Goal: Communication & Community: Answer question/provide support

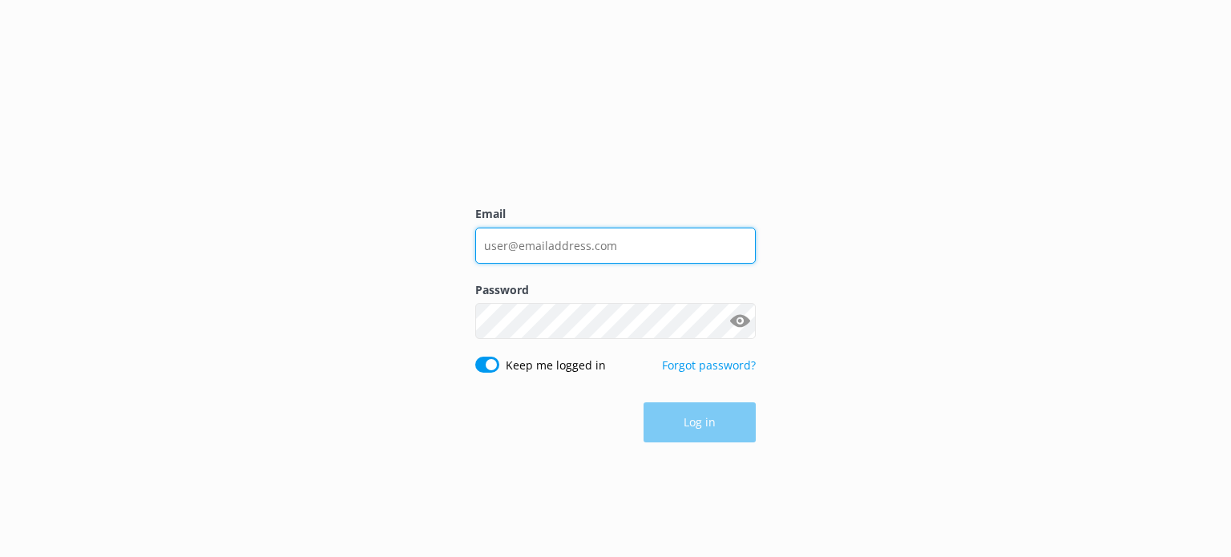
type input "[EMAIL_ADDRESS][DOMAIN_NAME]"
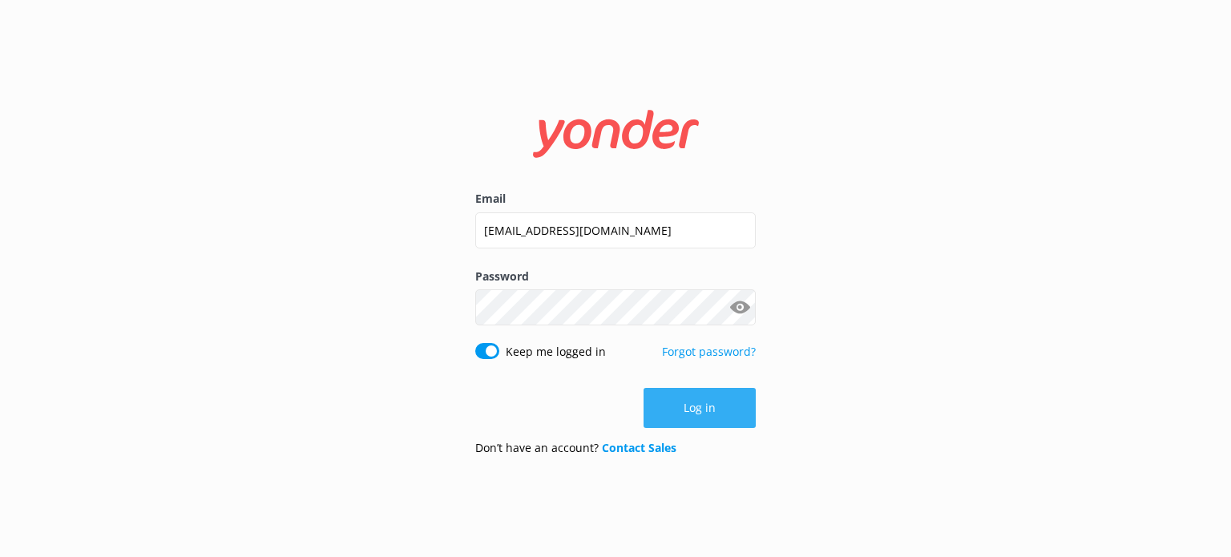
click at [712, 418] on button "Log in" at bounding box center [699, 408] width 112 height 40
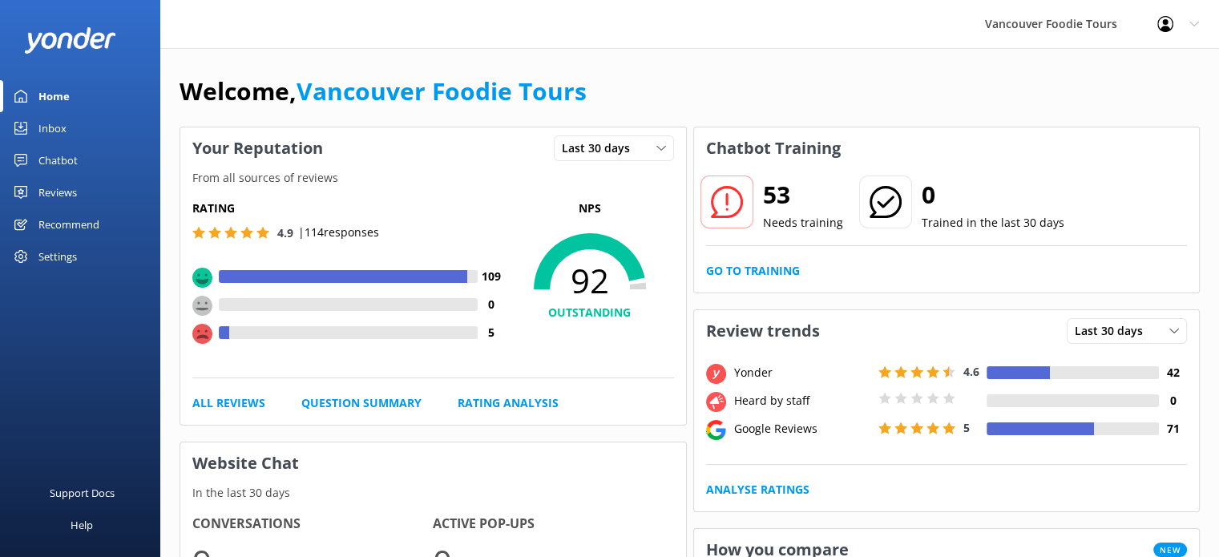
click at [82, 127] on link "Inbox" at bounding box center [80, 128] width 160 height 32
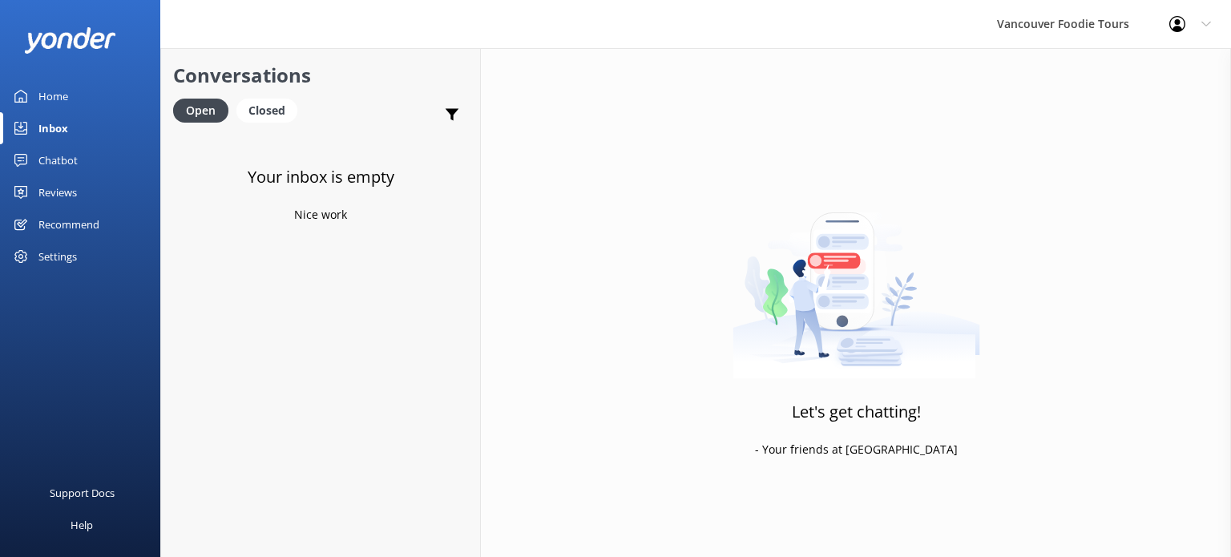
click at [106, 196] on link "Reviews" at bounding box center [80, 192] width 160 height 32
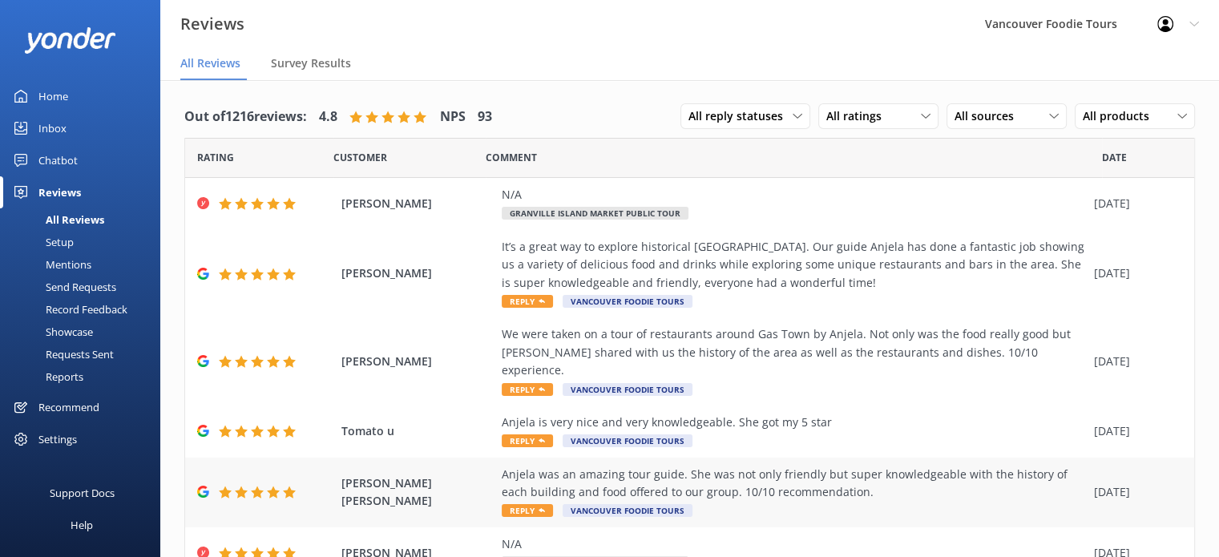
click at [805, 466] on div "Anjela was an amazing tour guide. She was not only friendly but super knowledge…" at bounding box center [794, 484] width 584 height 36
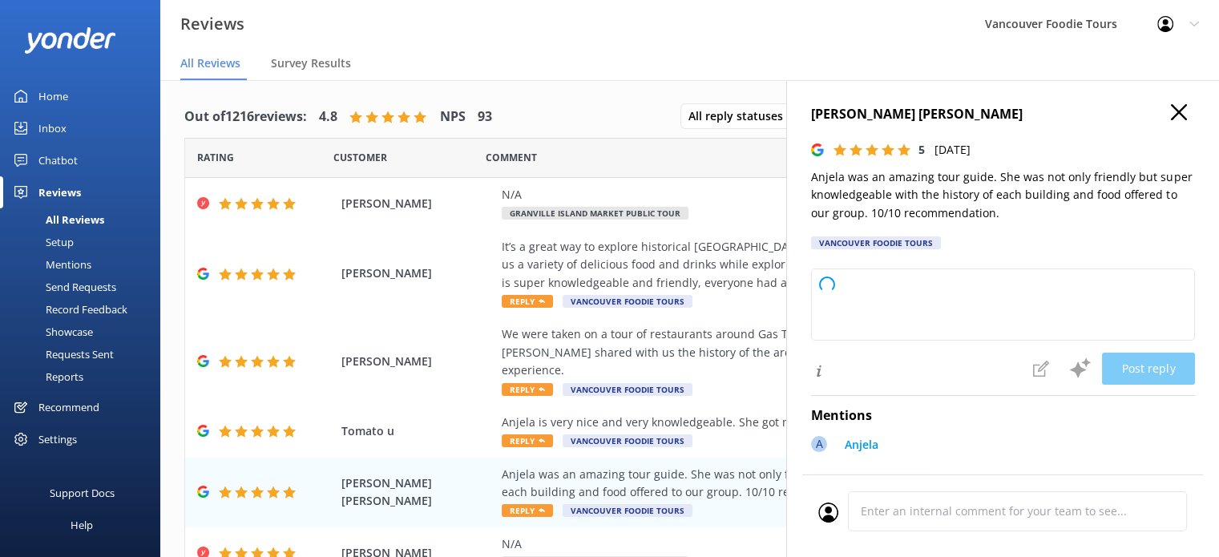
type textarea "Thank you so much for your wonderful feedback! We're thrilled to hear you had s…"
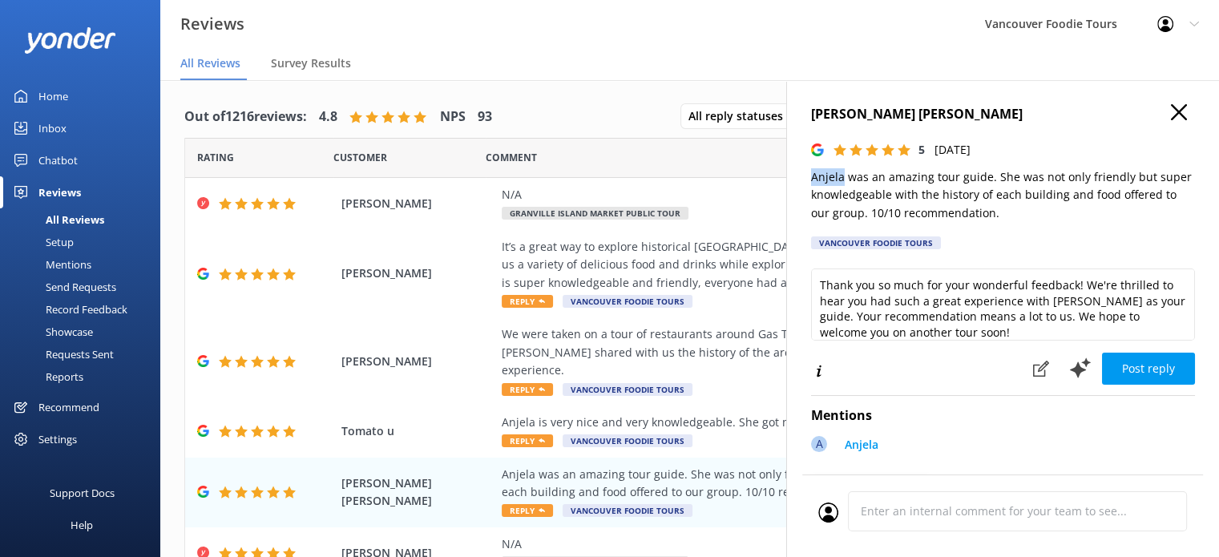
drag, startPoint x: 808, startPoint y: 173, endPoint x: 840, endPoint y: 173, distance: 32.1
click at [840, 173] on div "andersen liu 5 Thu, 28th Aug 2025 Anjela was an amazing tour guide. She was not…" at bounding box center [1002, 358] width 433 height 557
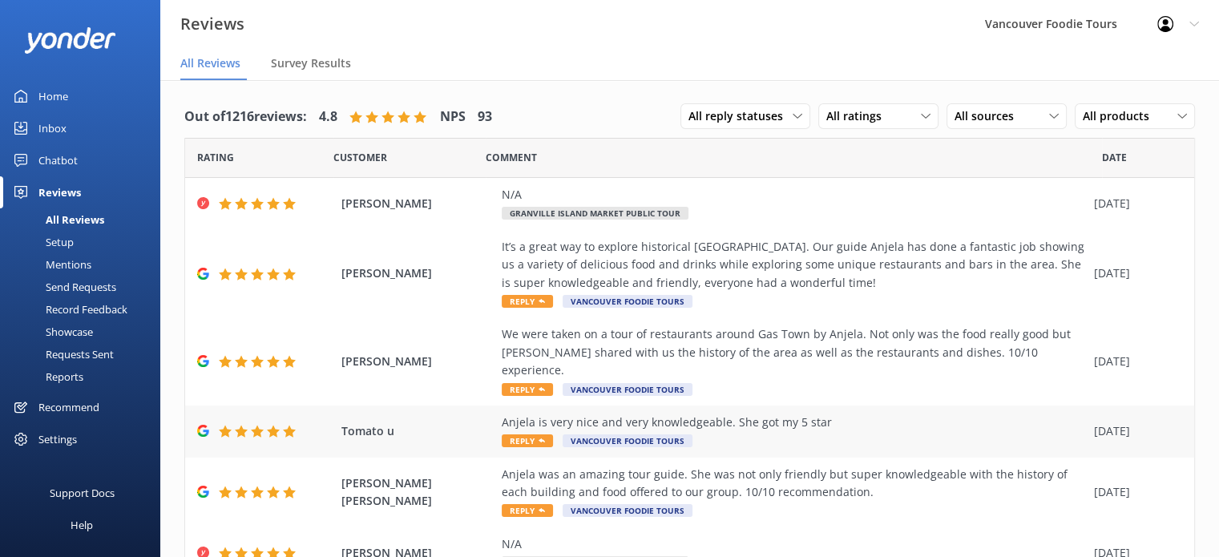
click at [775, 413] on div "Anjela is very nice and very knowledgeable. She got my 5 star" at bounding box center [794, 422] width 584 height 18
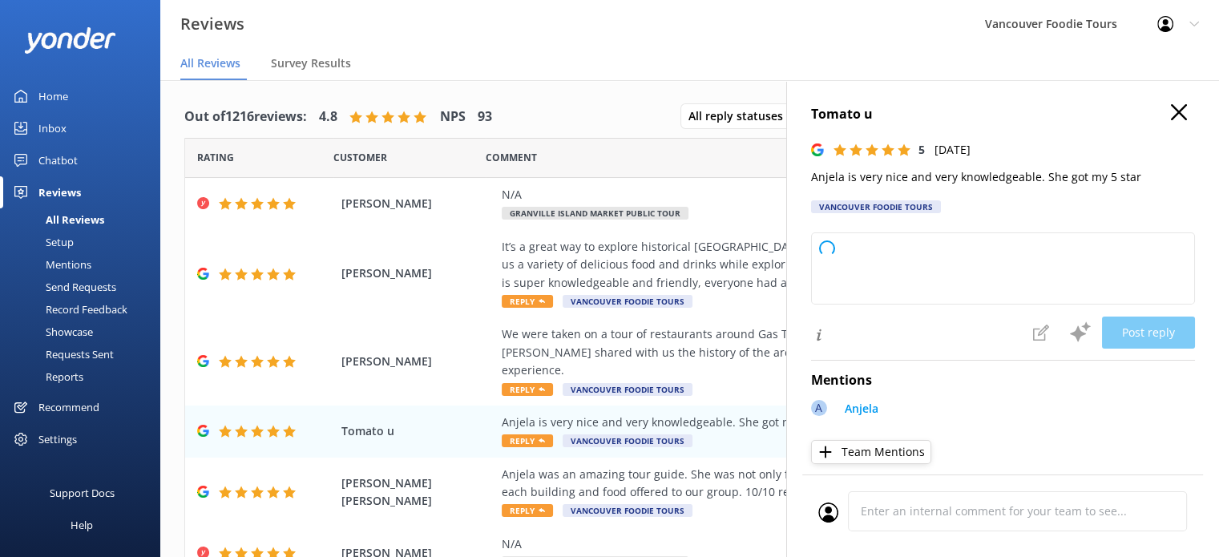
type textarea "Thank you so much for your kind words and 5-star rating! We're thrilled to hear…"
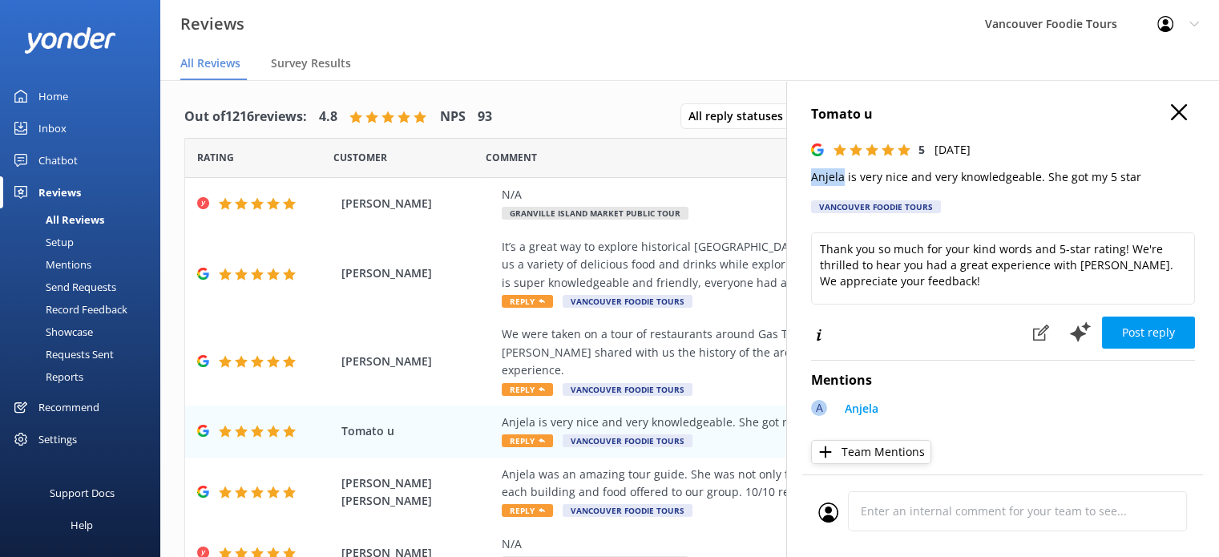
drag, startPoint x: 806, startPoint y: 171, endPoint x: 843, endPoint y: 181, distance: 38.3
click at [843, 181] on div "Tomato u 5 [DATE] Anjela is very nice and very knowledgeable. She got my 5 star…" at bounding box center [1002, 358] width 433 height 557
click at [591, 326] on div "We were taken on a tour of restaurants around Gas Town by Anjela. Not only was …" at bounding box center [794, 352] width 584 height 54
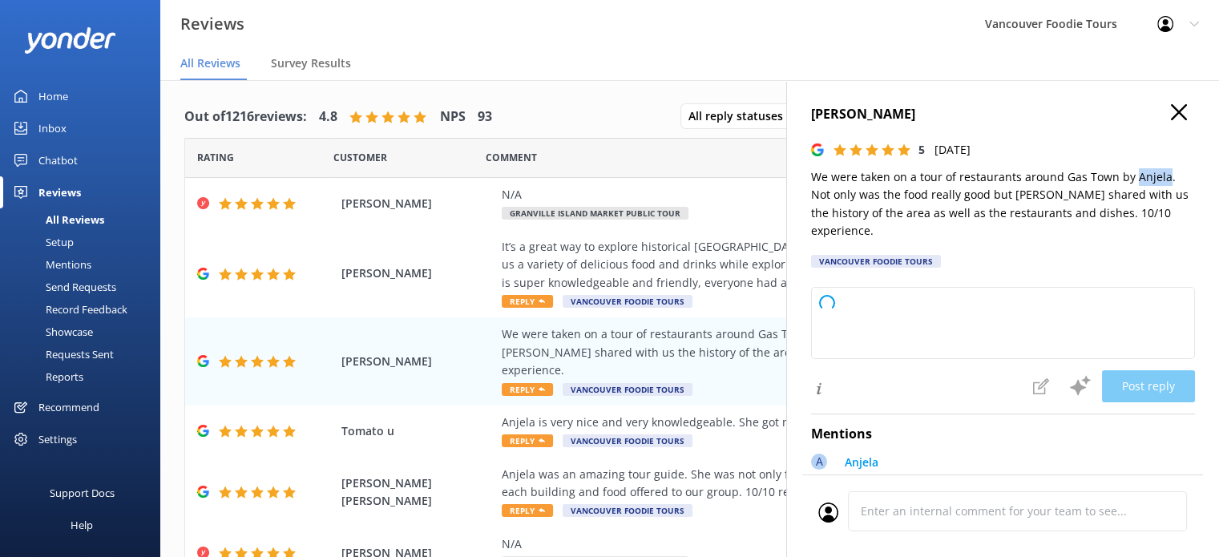
drag, startPoint x: 1132, startPoint y: 178, endPoint x: 1160, endPoint y: 178, distance: 28.0
click at [1160, 178] on p "We were taken on a tour of restaurants around Gas Town by Anjela. Not only was …" at bounding box center [1003, 204] width 384 height 72
type textarea "Thank you so much for your wonderful review! We're delighted to hear you enjoye…"
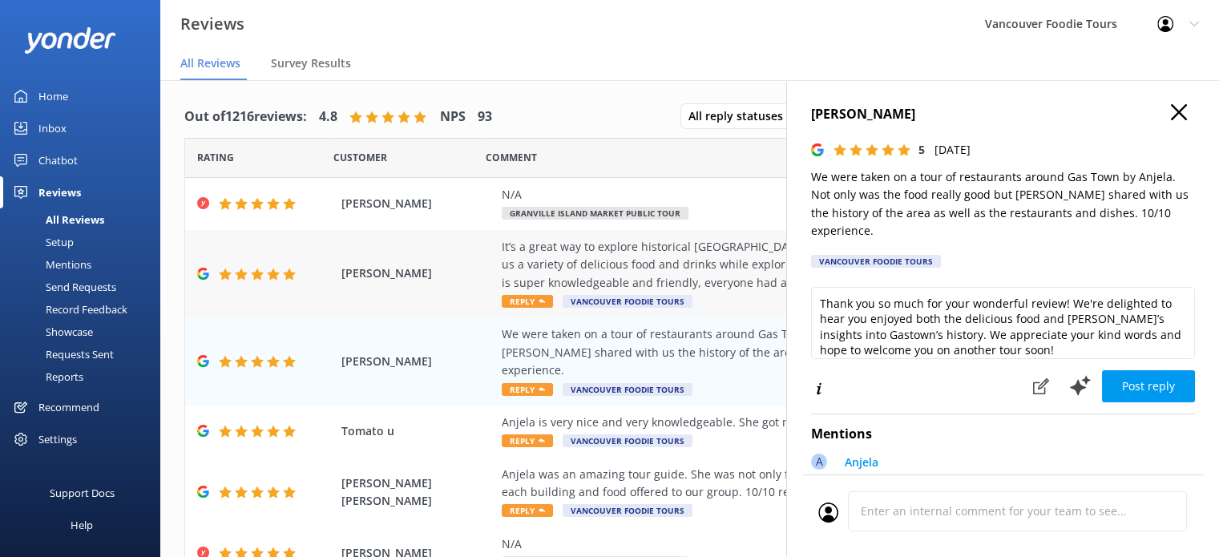
click at [744, 264] on div "It’s a great way to explore historical [GEOGRAPHIC_DATA]. Our guide Anjela has …" at bounding box center [794, 265] width 584 height 54
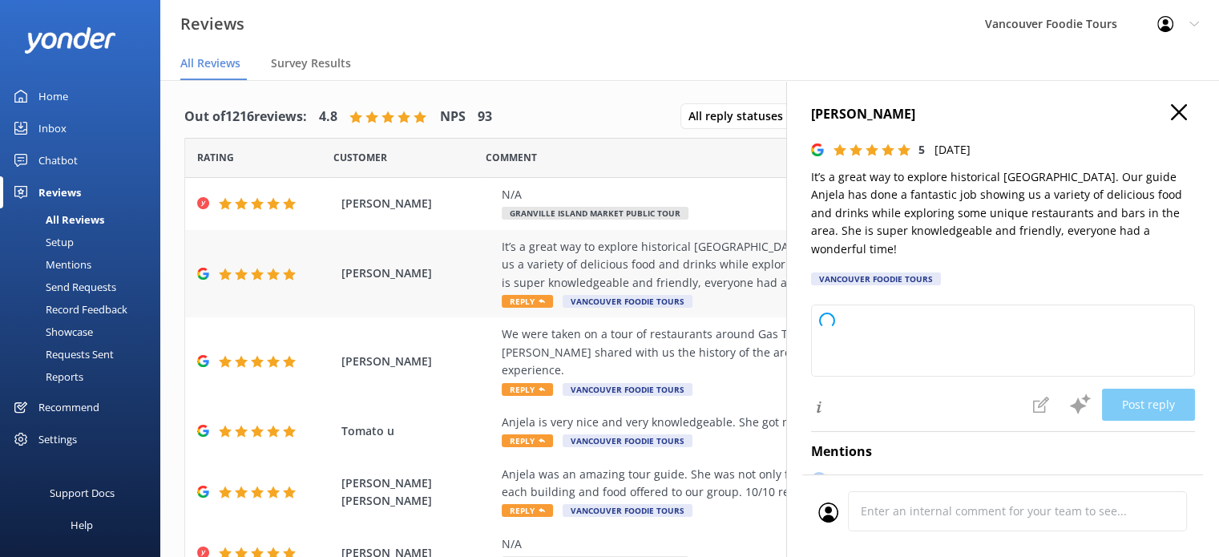
type textarea "Thank you so much for your wonderful review! We're thrilled to hear you enjoyed…"
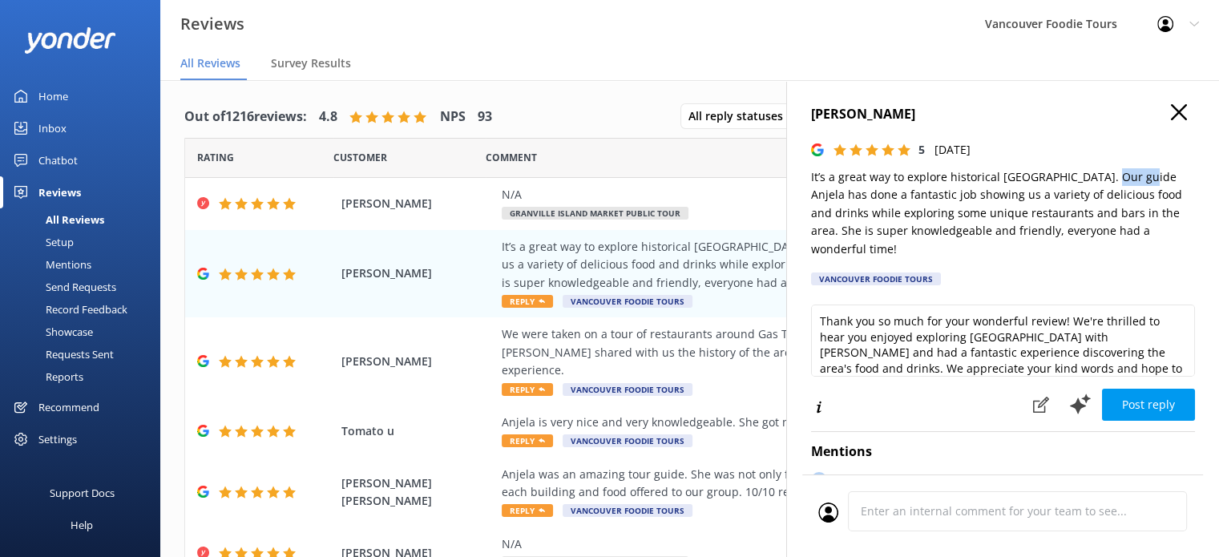
drag, startPoint x: 1106, startPoint y: 179, endPoint x: 1133, endPoint y: 177, distance: 27.3
click at [1133, 177] on p "It’s a great way to explore historical [GEOGRAPHIC_DATA]. Our guide Anjela has …" at bounding box center [1003, 213] width 384 height 90
click at [1172, 111] on icon "button" at bounding box center [1179, 112] width 16 height 16
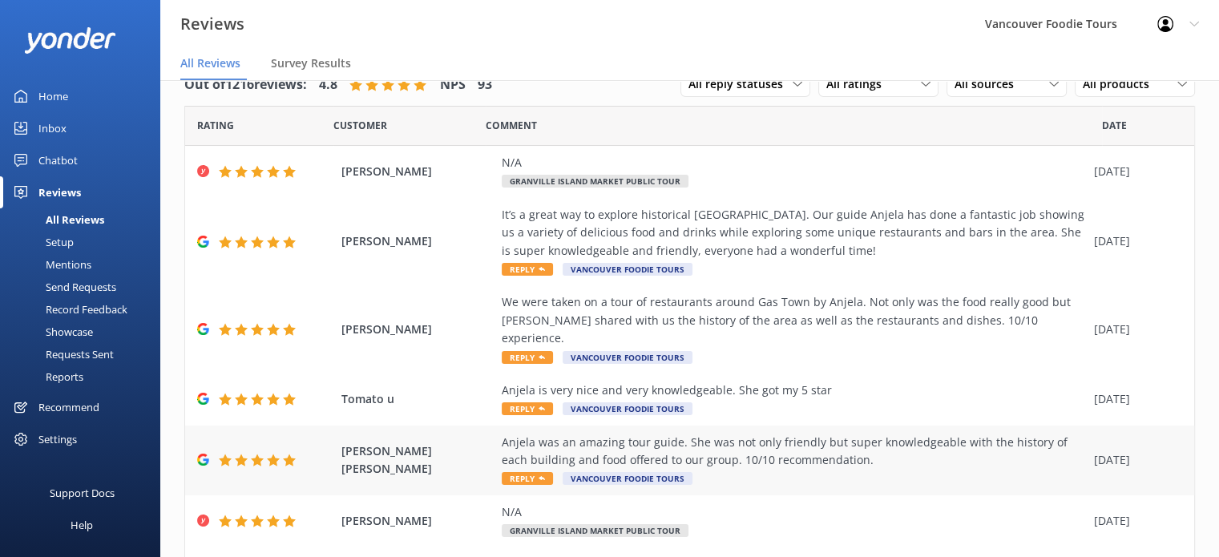
click at [825, 434] on div "Anjela was an amazing tour guide. She was not only friendly but super knowledge…" at bounding box center [794, 452] width 584 height 36
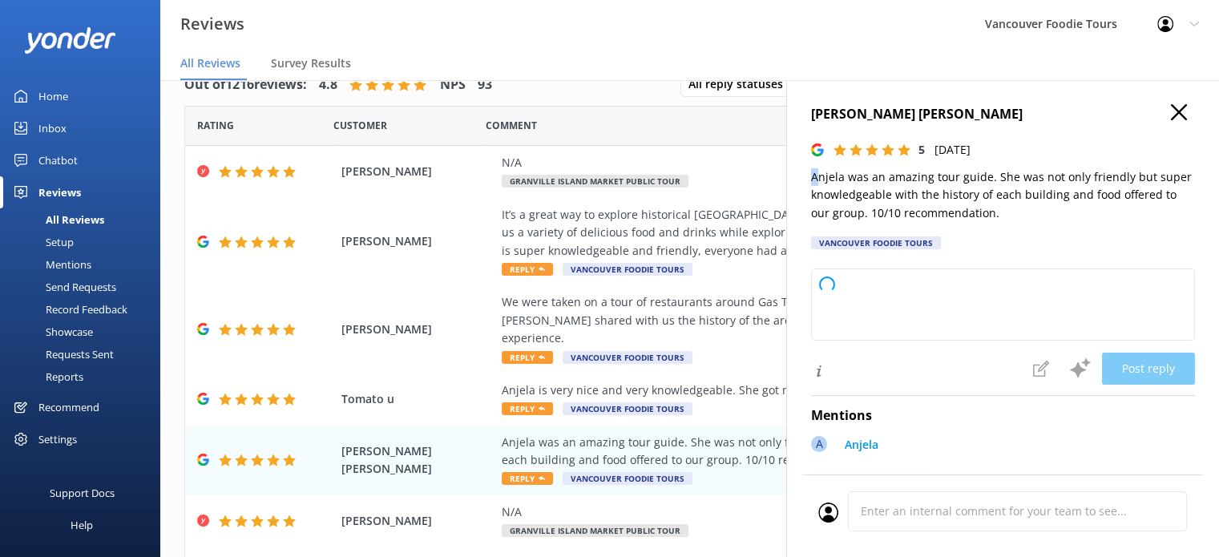
type textarea "Thank you so much for your wonderful review! We're thrilled to hear you had suc…"
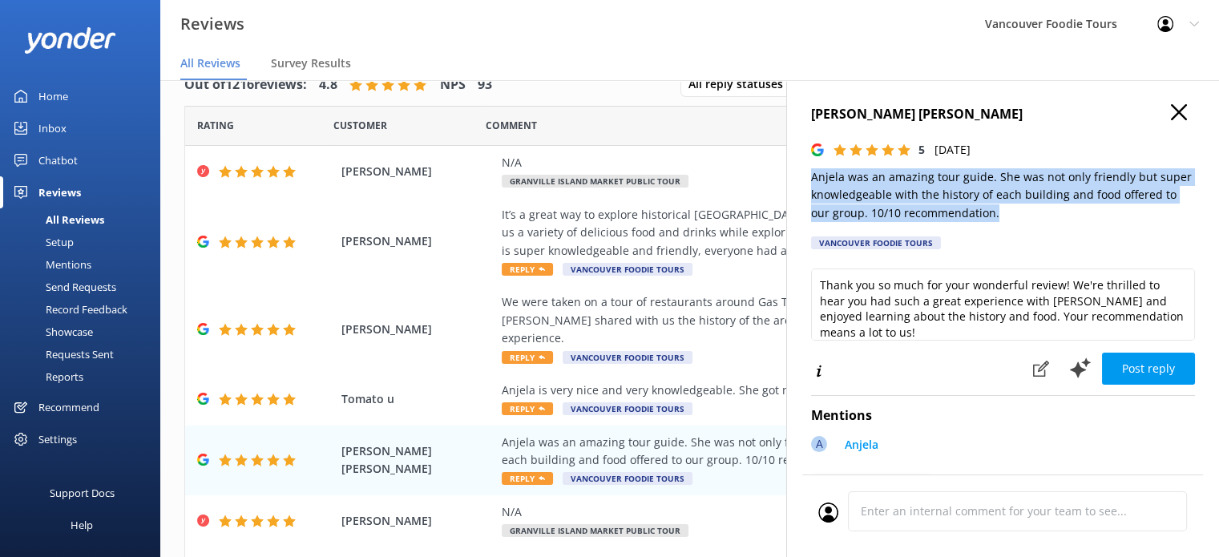
drag, startPoint x: 809, startPoint y: 182, endPoint x: 1010, endPoint y: 217, distance: 204.2
click at [1010, 217] on div "[PERSON_NAME] [PERSON_NAME] 5 [DATE] Anjela was an amazing tour guide. She was …" at bounding box center [1002, 358] width 433 height 557
copy p "Anjela was an amazing tour guide. She was not only friendly but super knowledge…"
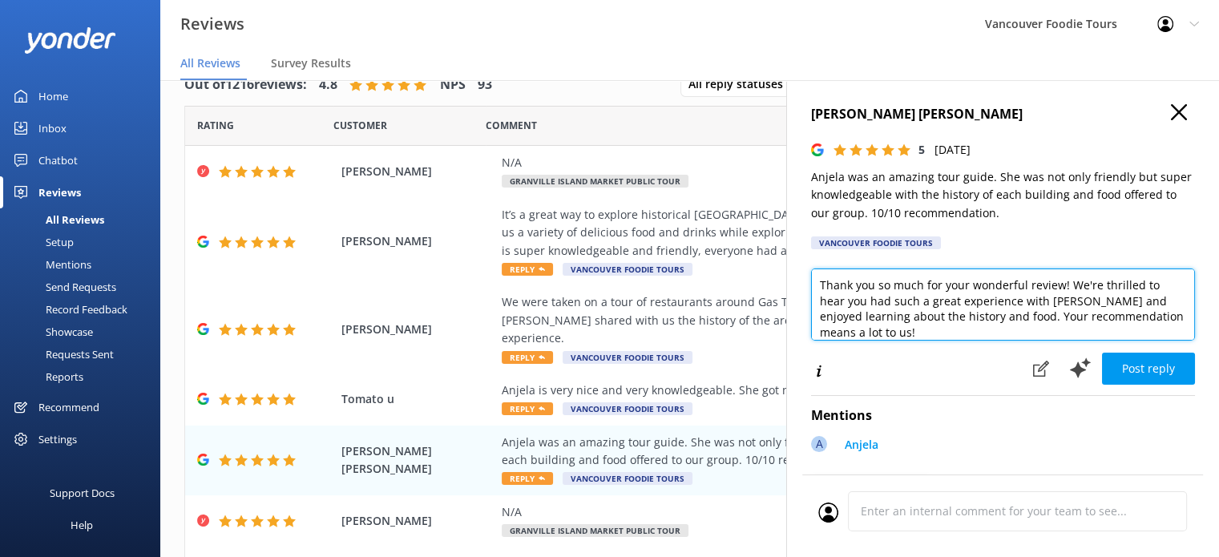
click at [868, 299] on textarea "Thank you so much for your wonderful review! We're thrilled to hear you had suc…" at bounding box center [1003, 304] width 384 height 72
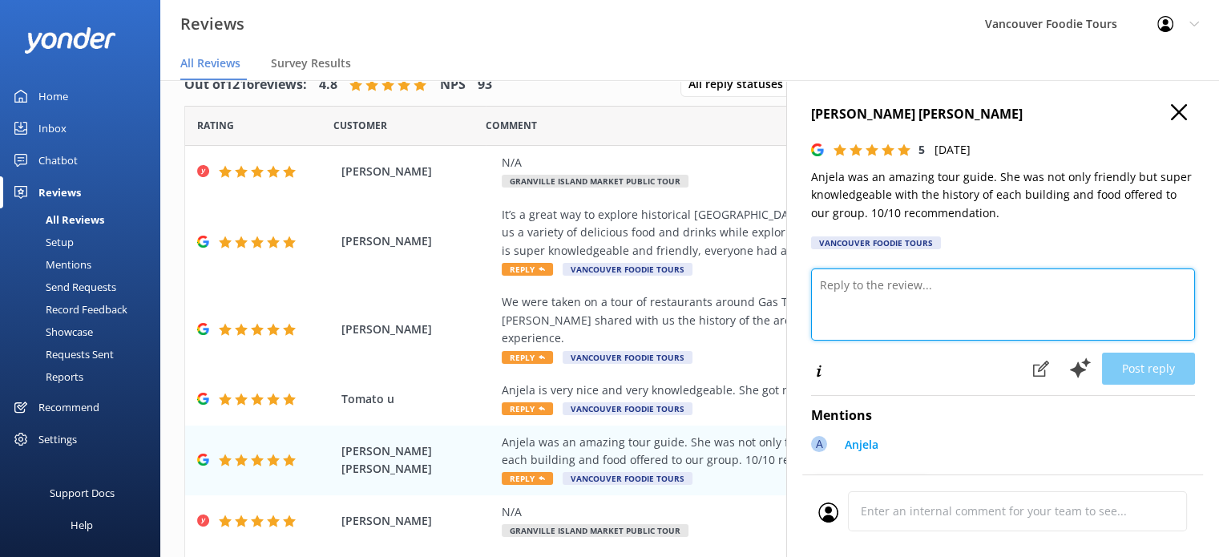
paste textarea "Hi [PERSON_NAME], thank you so much for your wonderful review! We’re so glad yo…"
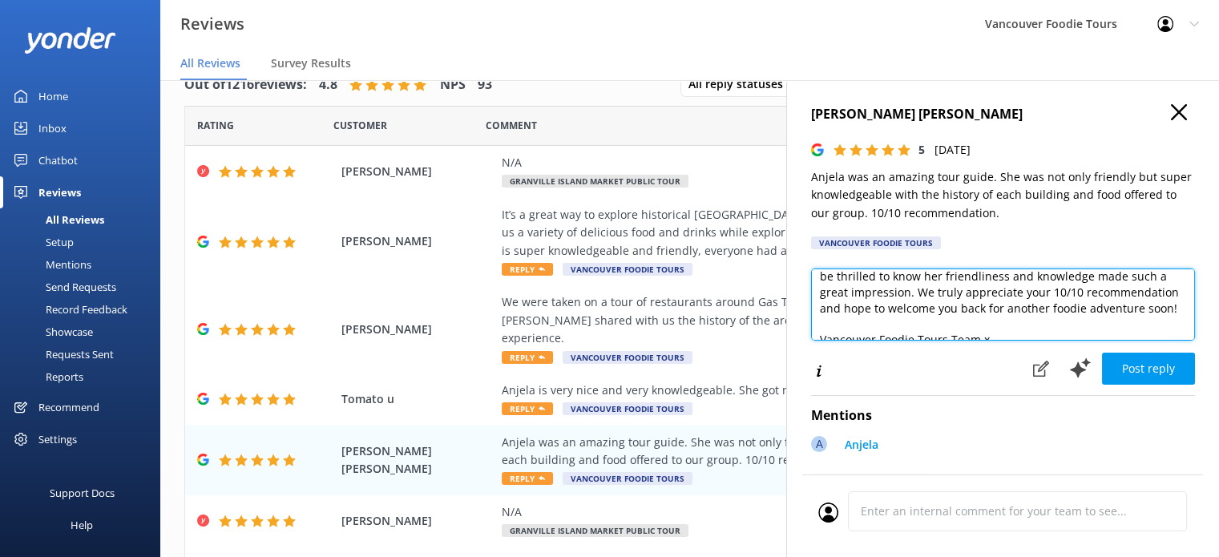
scroll to position [71, 0]
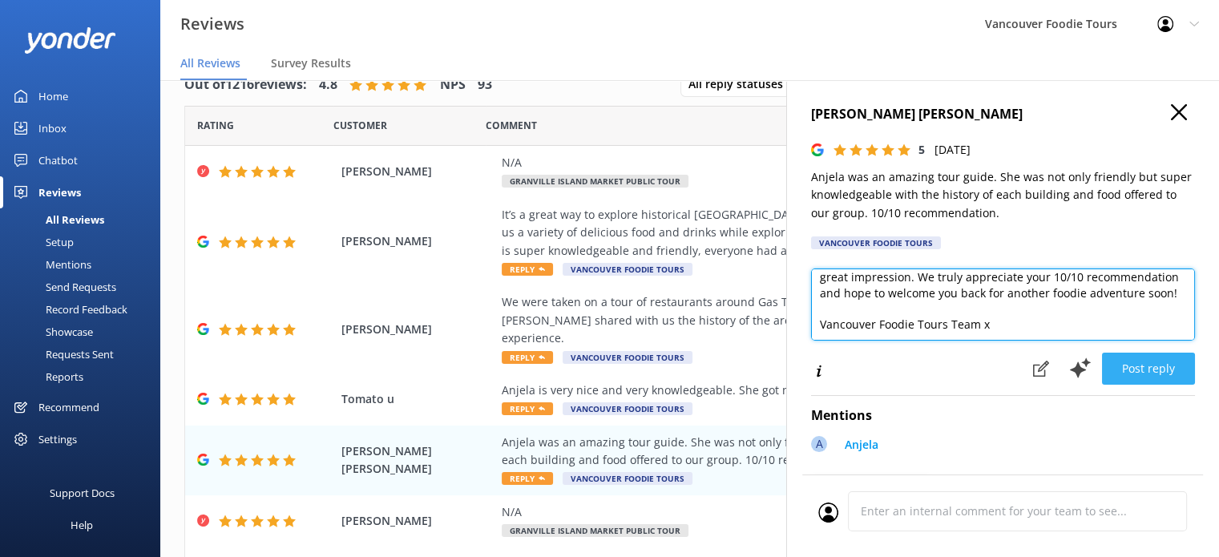
type textarea "Hi [PERSON_NAME], thank you so much for your wonderful review! We’re so glad yo…"
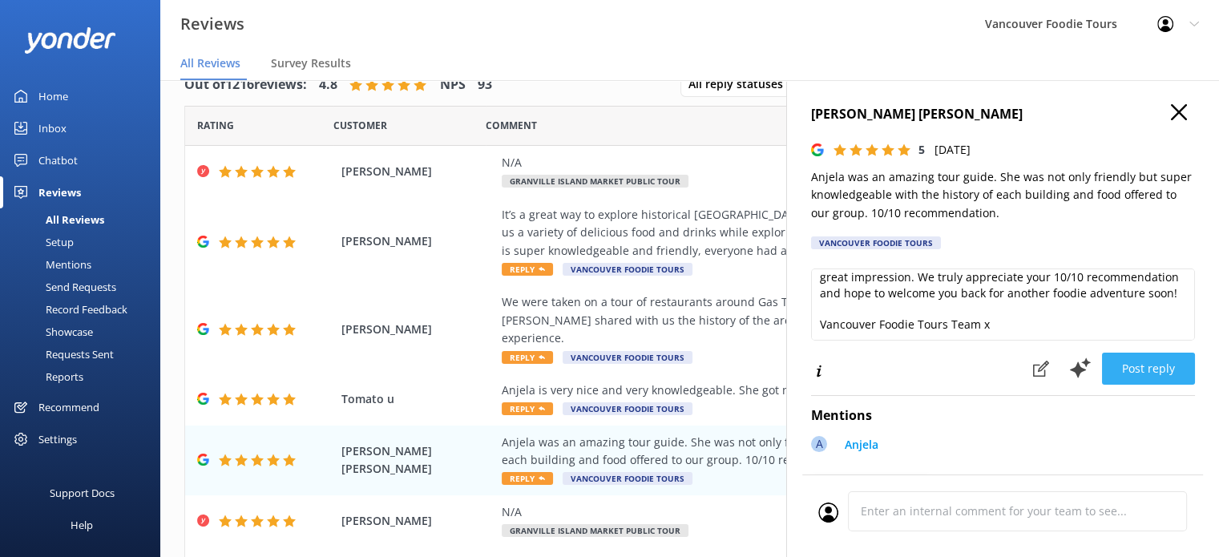
click at [1152, 372] on button "Post reply" at bounding box center [1148, 369] width 93 height 32
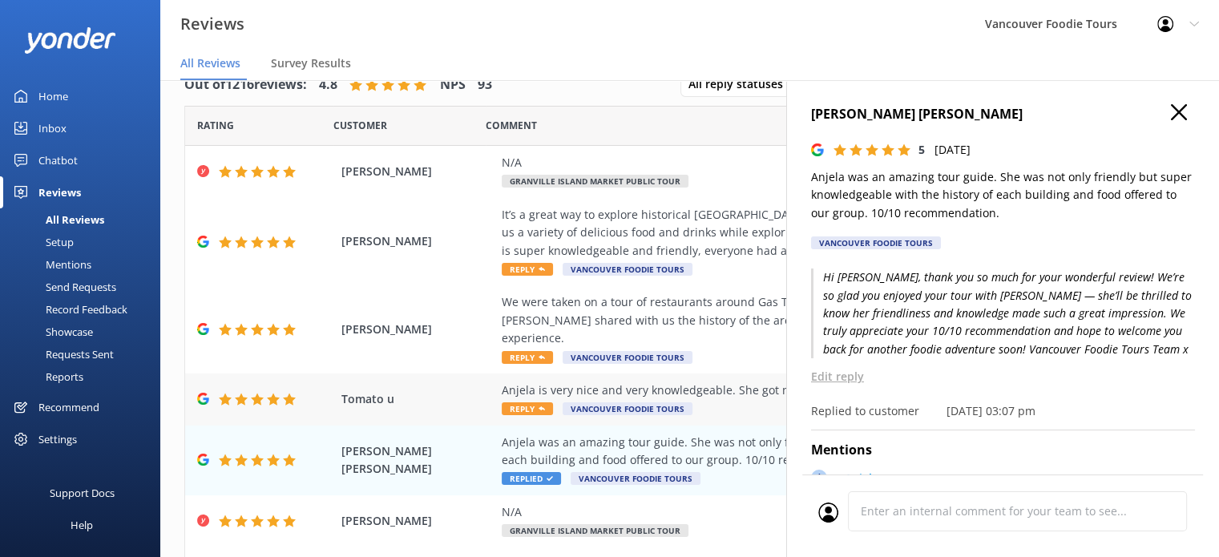
click at [716, 381] on div "Anjela is very nice and very knowledgeable. She got my 5 star" at bounding box center [794, 390] width 584 height 18
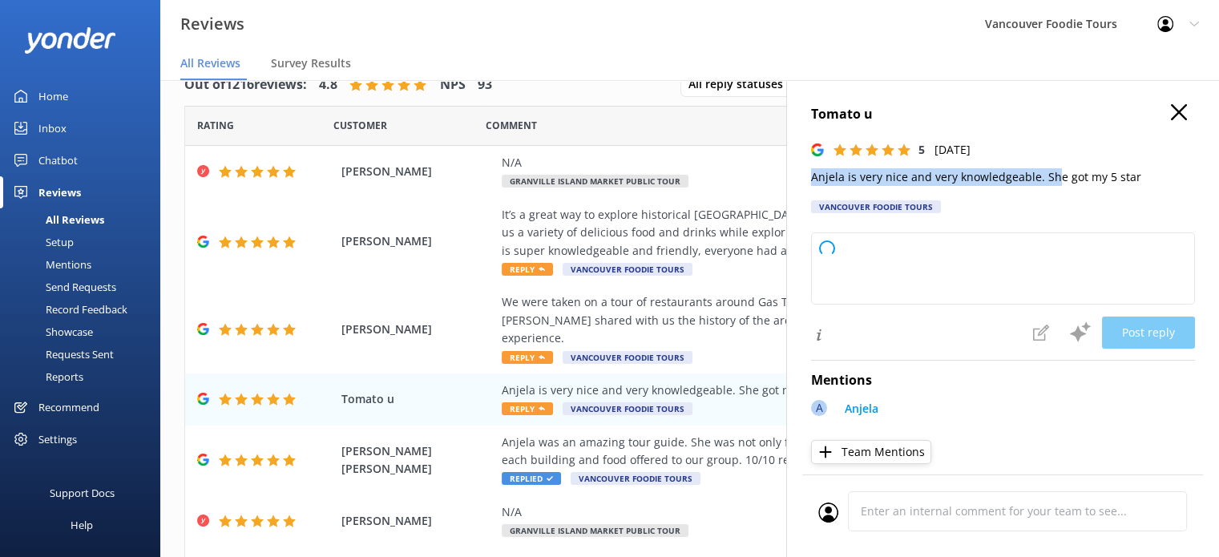
type textarea "Thank you so much for your wonderful feedback! We're thrilled to hear that you …"
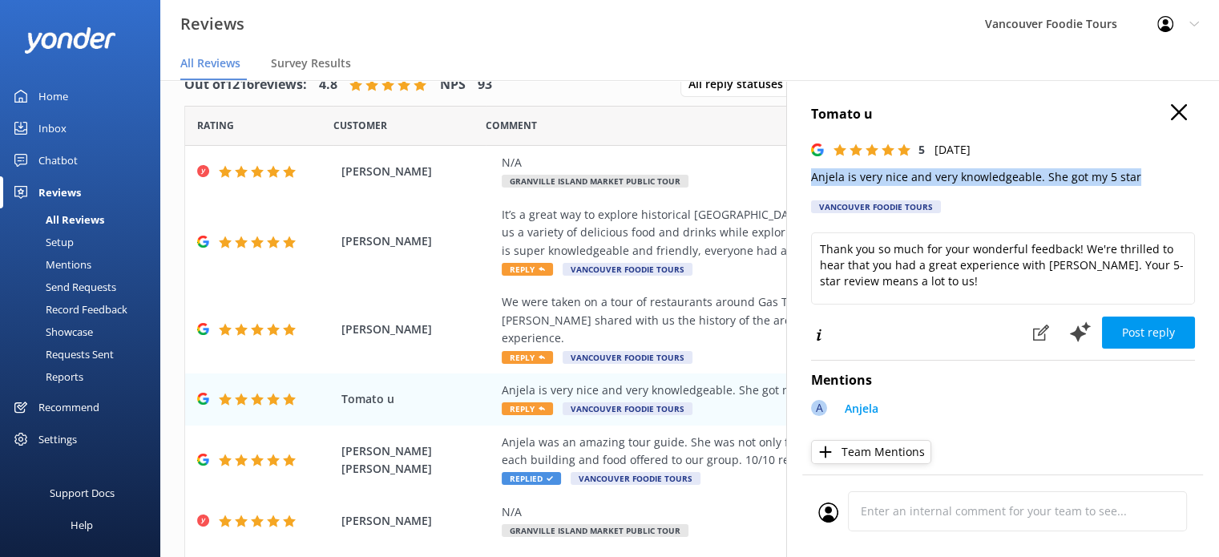
drag, startPoint x: 813, startPoint y: 174, endPoint x: 1183, endPoint y: 171, distance: 369.4
click at [1183, 171] on div "Tomato u 5 [DATE] Anjela is very nice and very knowledgeable. She got my 5 star…" at bounding box center [1002, 358] width 433 height 557
copy p "Anjela is very nice and very knowledgeable. She got my 5 star"
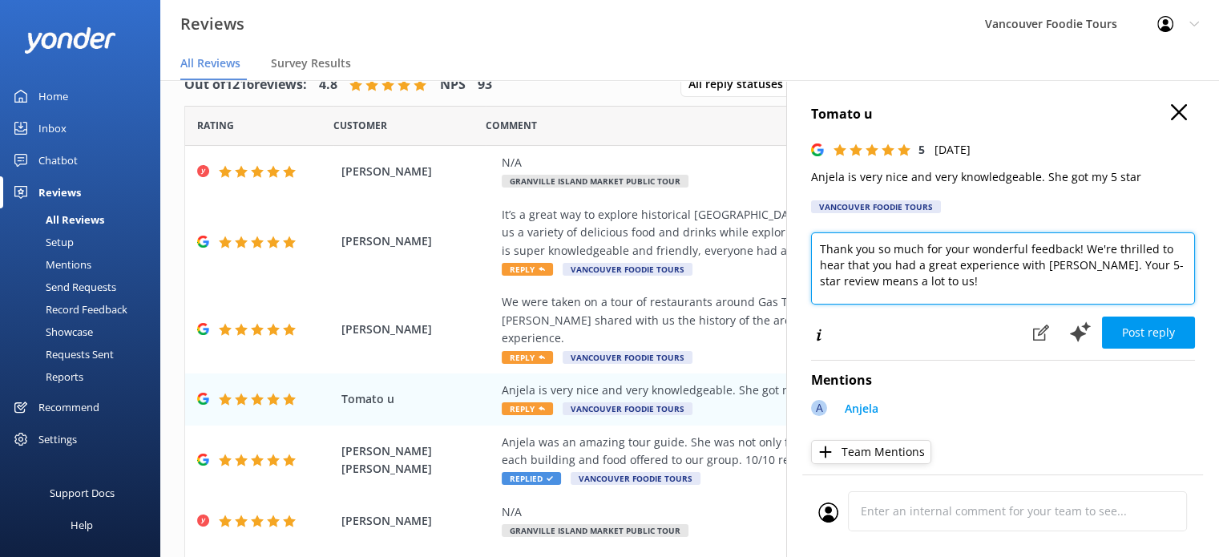
click at [949, 280] on textarea "Thank you so much for your wonderful feedback! We're thrilled to hear that you …" at bounding box center [1003, 268] width 384 height 72
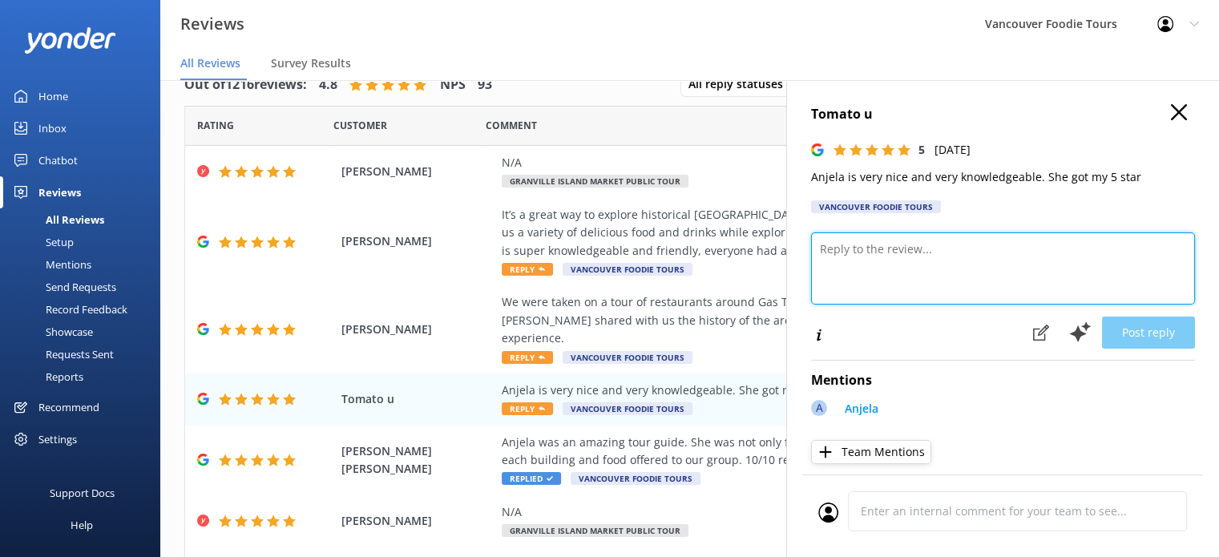
paste textarea "Hi there, thank you so much for your kind words! We’re delighted to hear [PERSO…"
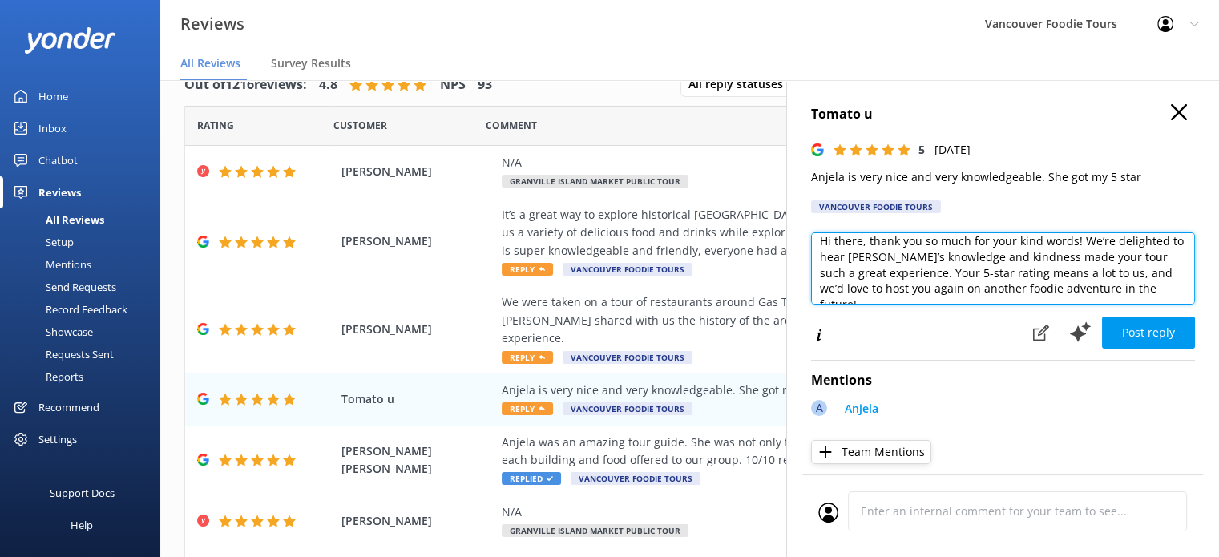
scroll to position [38, 0]
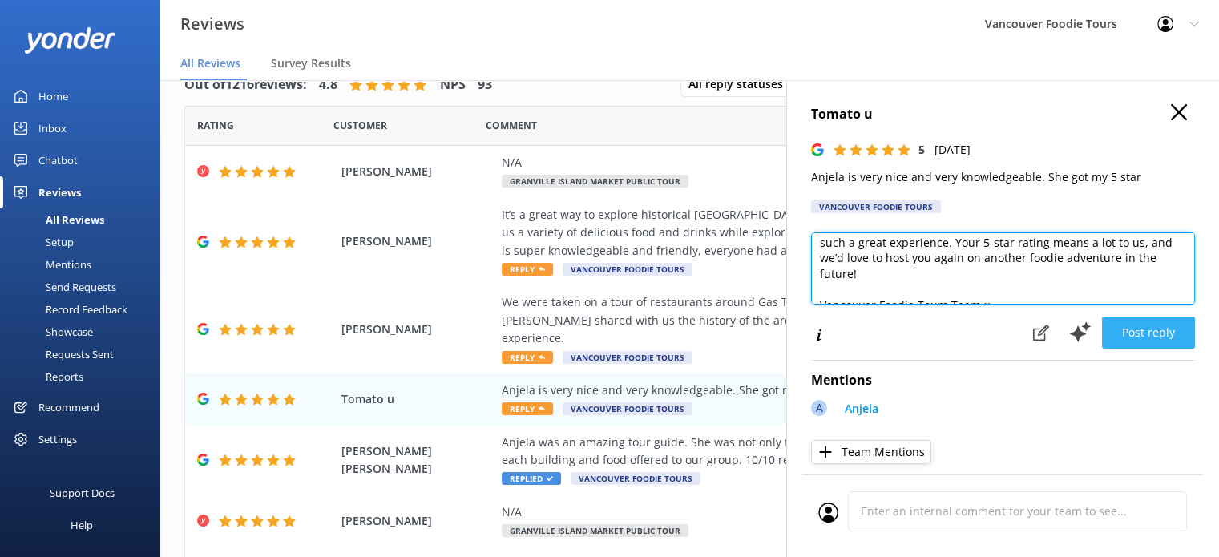
type textarea "Hi there, thank you so much for your kind words! We’re delighted to hear [PERSO…"
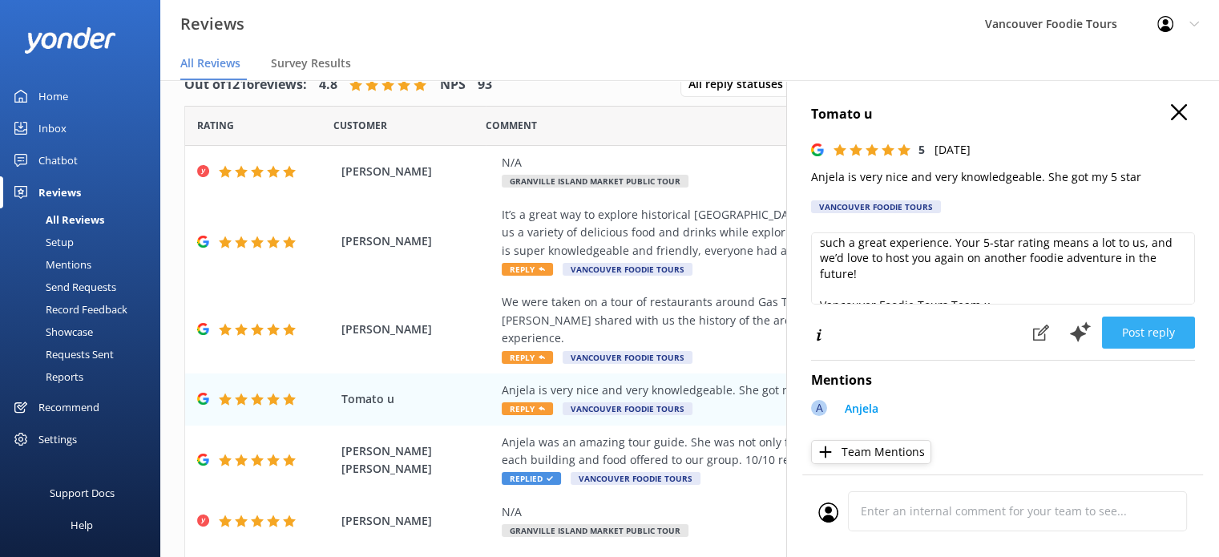
click at [1148, 335] on button "Post reply" at bounding box center [1148, 333] width 93 height 32
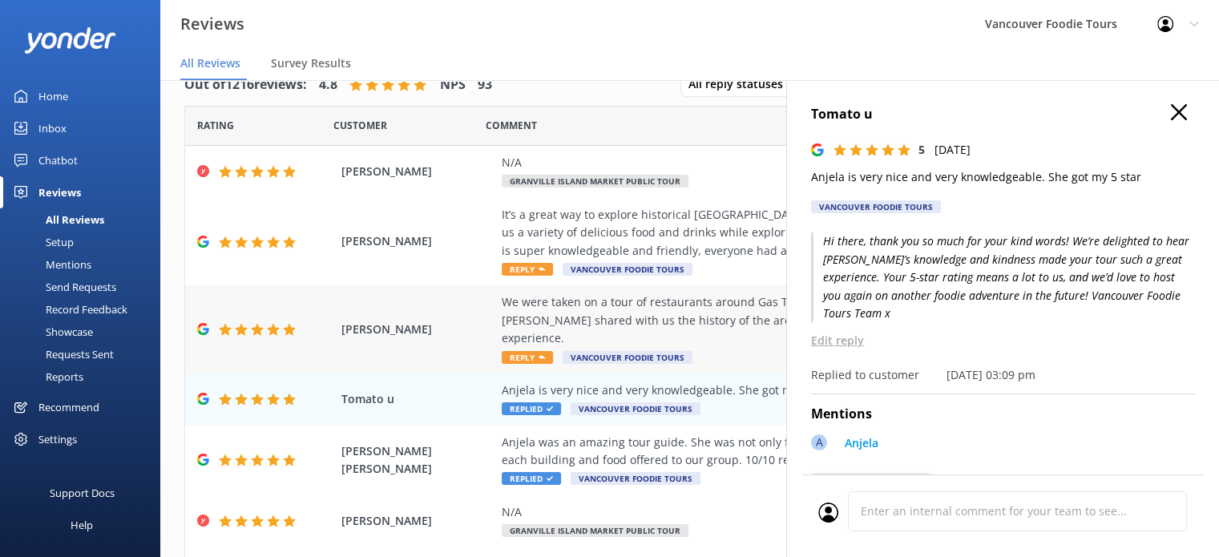
click at [740, 318] on div "We were taken on a tour of restaurants around Gas Town by Anjela. Not only was …" at bounding box center [794, 320] width 584 height 54
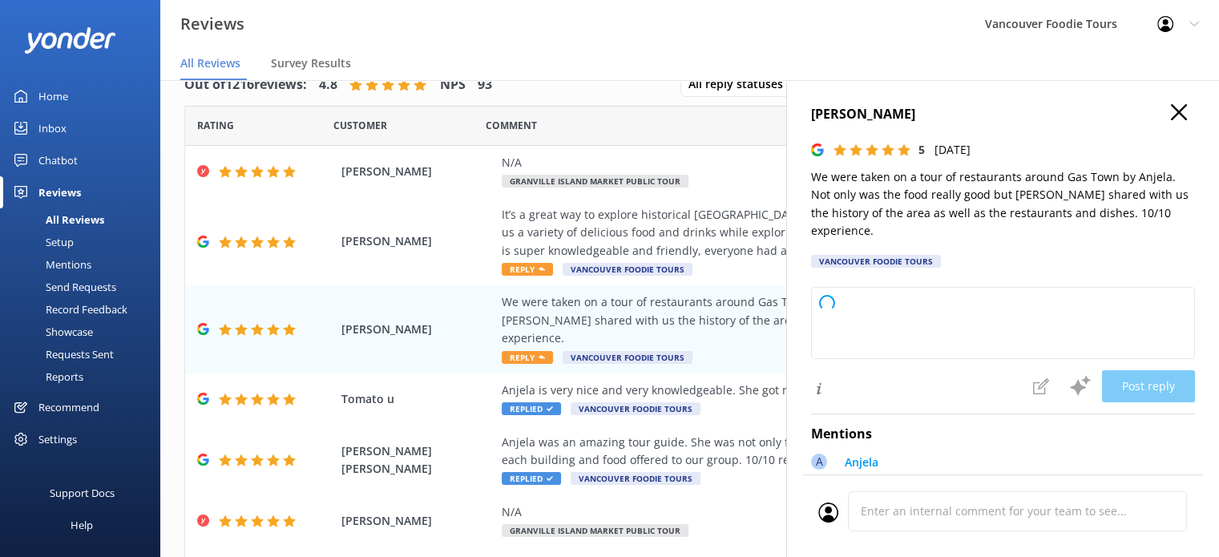
type textarea "Thank you so much for your wonderful review! We're thrilled to hear you enjoyed…"
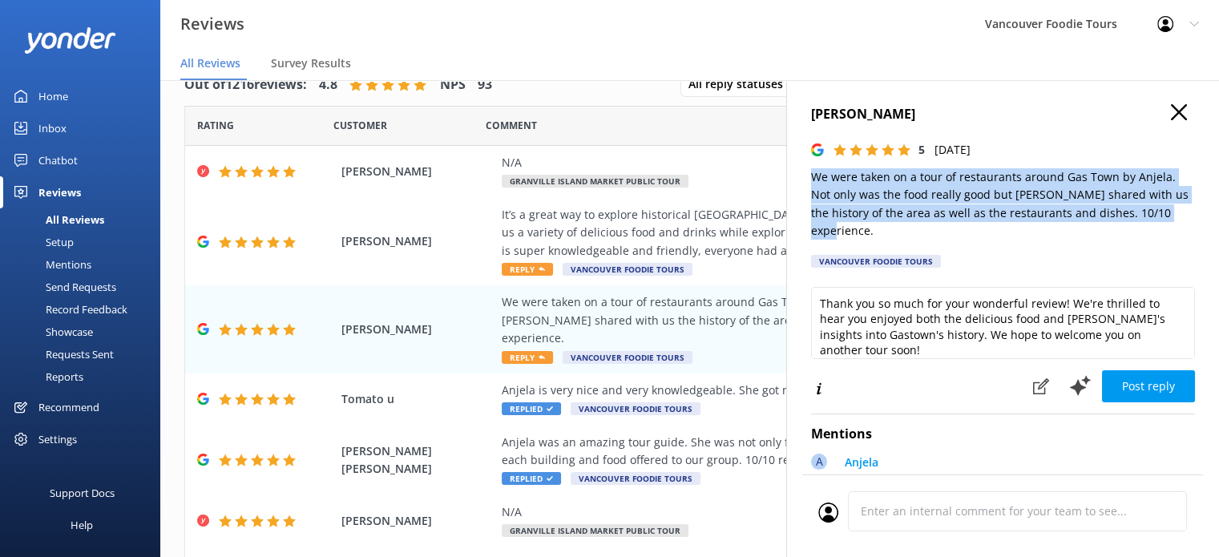
drag, startPoint x: 810, startPoint y: 175, endPoint x: 1189, endPoint y: 217, distance: 381.3
click at [1189, 217] on div "[PERSON_NAME] 5 [DATE] We were taken on a tour of restaurants around Gas Town b…" at bounding box center [1002, 358] width 433 height 557
copy p "We were taken on a tour of restaurants around Gas Town by Anjela. Not only was …"
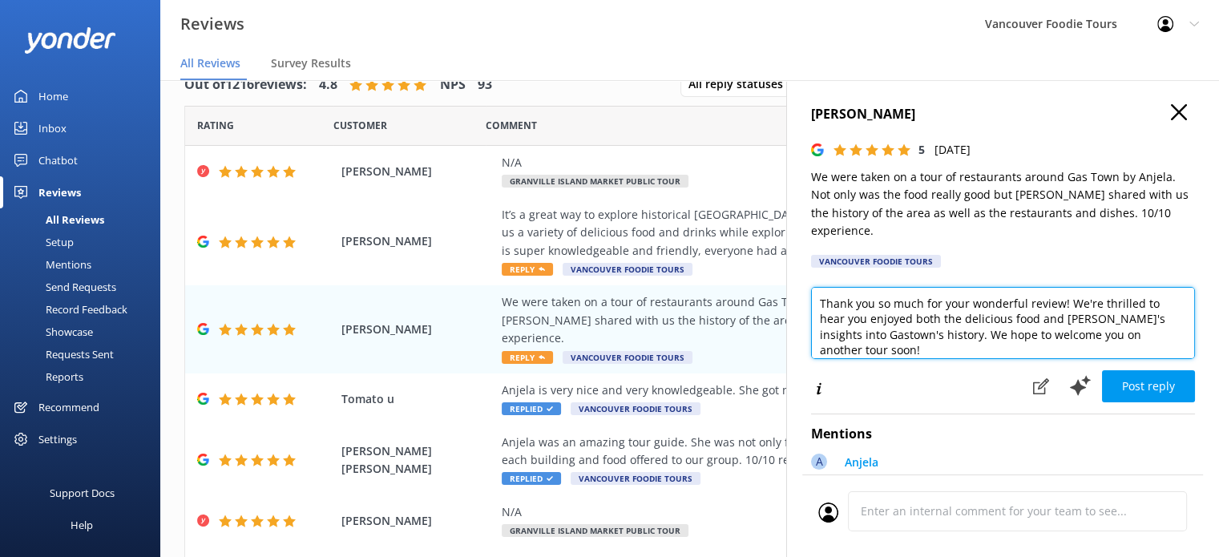
click at [981, 293] on textarea "Thank you so much for your wonderful review! We're thrilled to hear you enjoyed…" at bounding box center [1003, 323] width 384 height 72
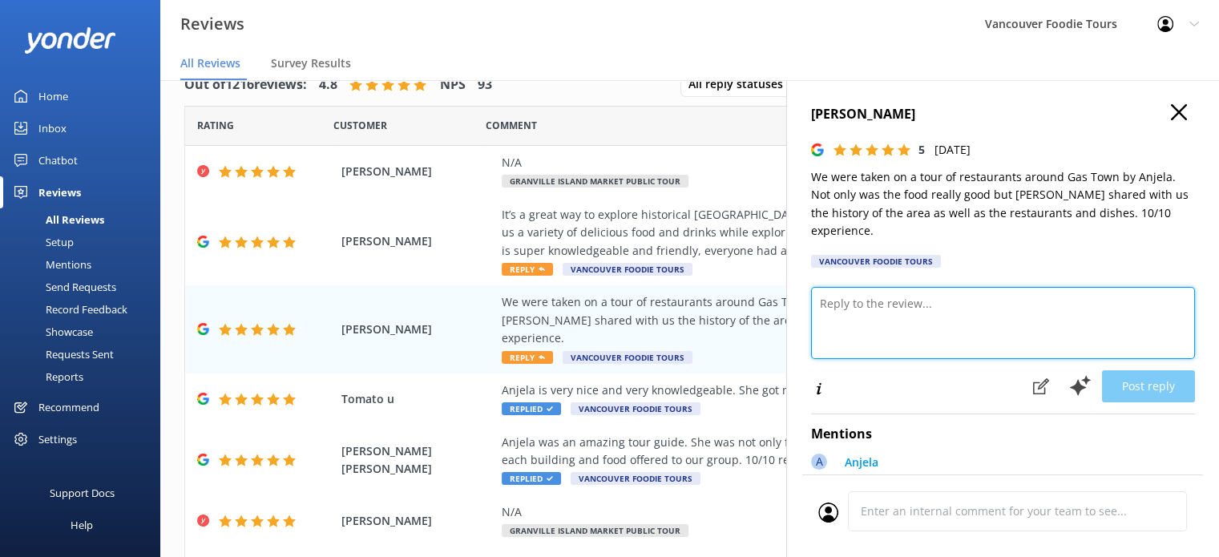
paste textarea "Hi [PERSON_NAME], thank you so much for sharing your experience with us! We’re …"
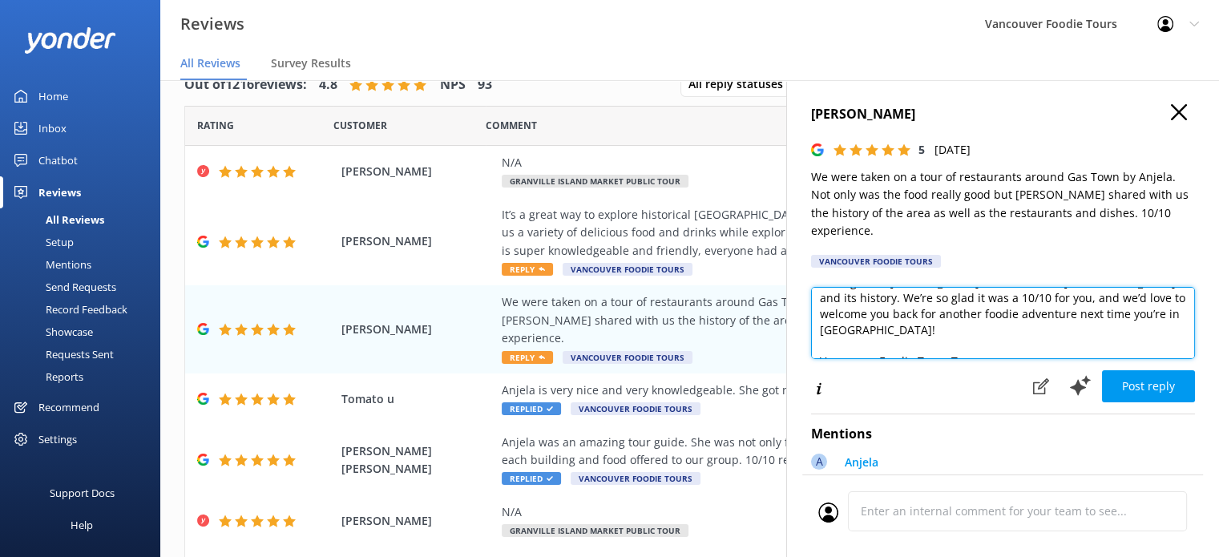
scroll to position [54, 0]
type textarea "Hi [PERSON_NAME], thank you so much for sharing your experience with us! We’re …"
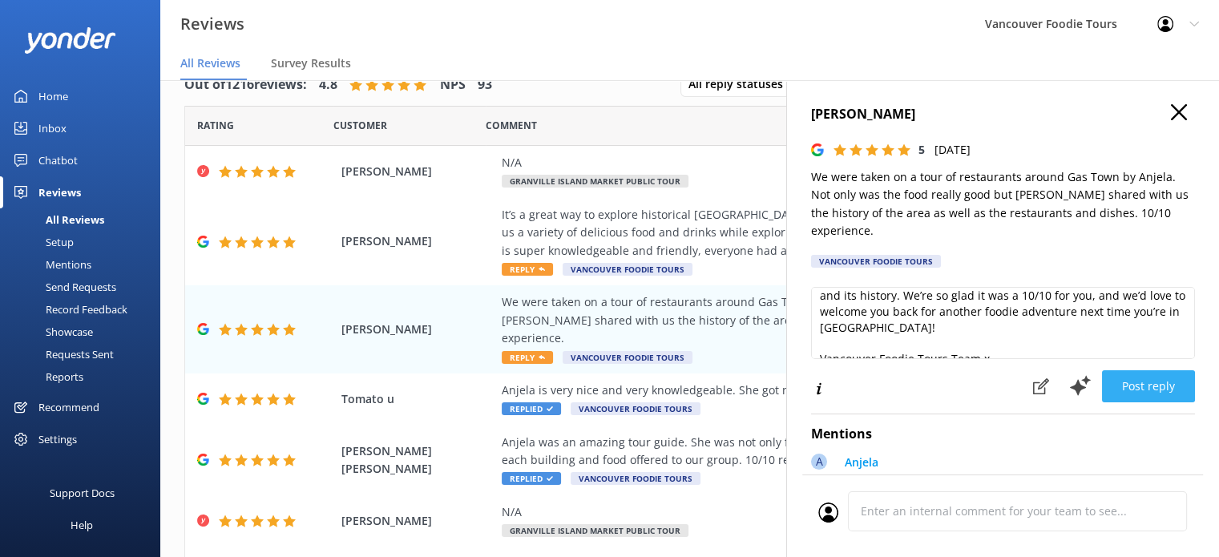
click at [1128, 370] on button "Post reply" at bounding box center [1148, 386] width 93 height 32
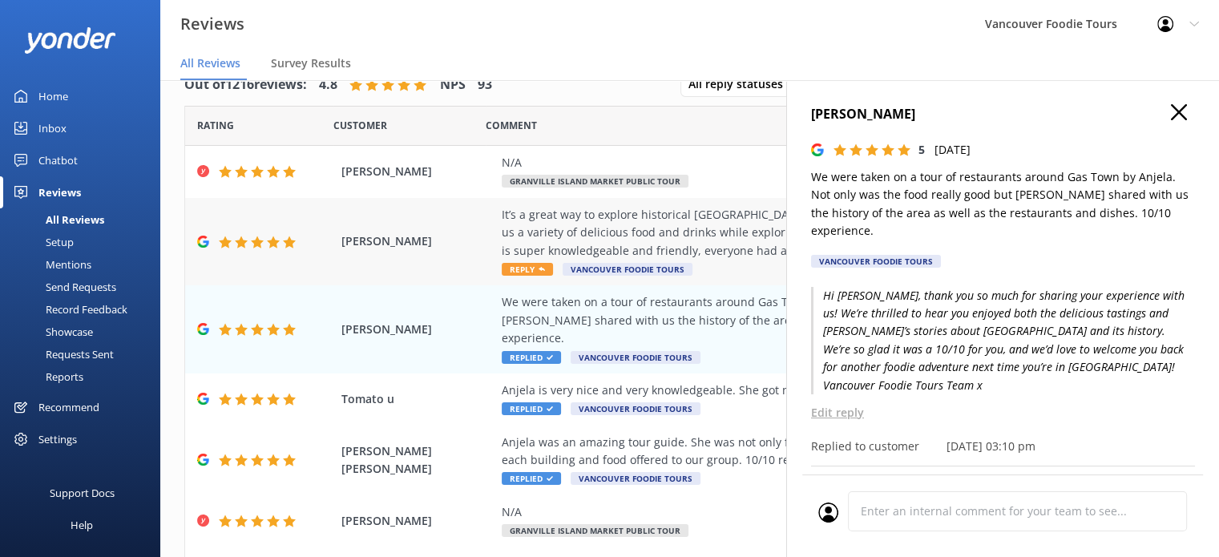
click at [666, 228] on div "It’s a great way to explore historical [GEOGRAPHIC_DATA]. Our guide Anjela has …" at bounding box center [794, 233] width 584 height 54
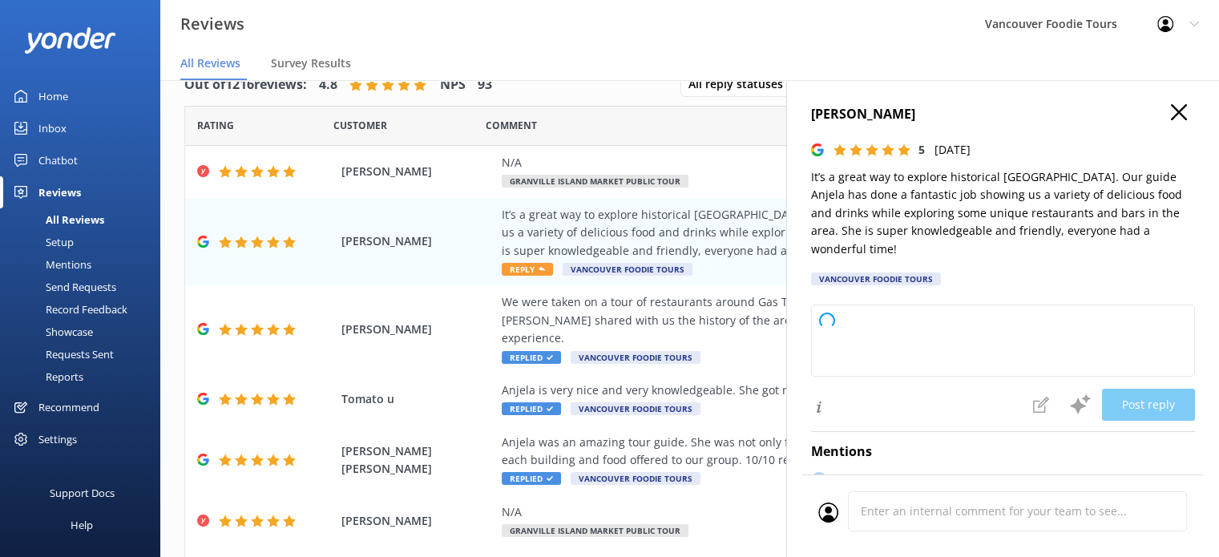
type textarea "Thank you so much for your wonderful review! We're thrilled to hear you enjoyed…"
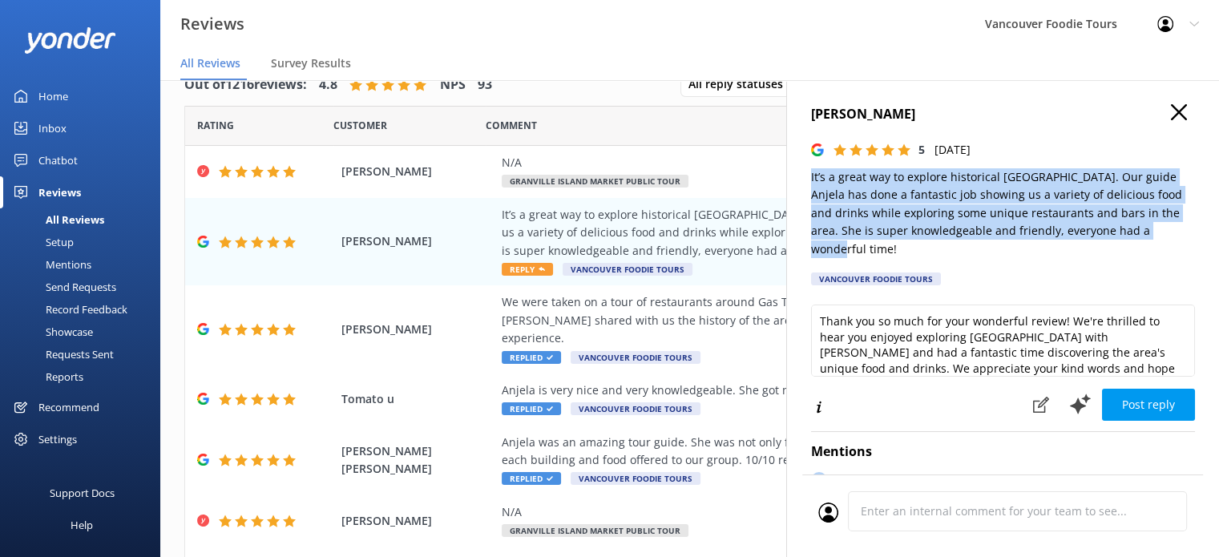
drag, startPoint x: 804, startPoint y: 177, endPoint x: 1176, endPoint y: 240, distance: 377.8
click at [1176, 240] on div "[PERSON_NAME] 5 [DATE] It’s a great way to explore historical [GEOGRAPHIC_DATA]…" at bounding box center [1002, 358] width 433 height 557
copy p "It’s a great way to explore historical [GEOGRAPHIC_DATA]. Our guide Anjela has …"
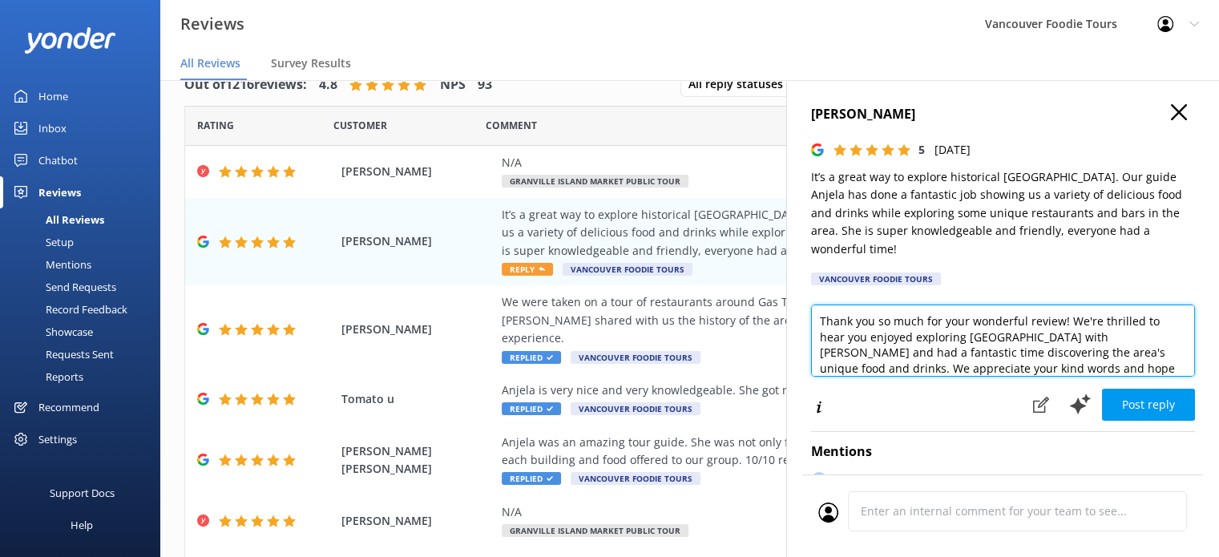
click at [990, 355] on textarea "Thank you so much for your wonderful review! We're thrilled to hear you enjoyed…" at bounding box center [1003, 341] width 384 height 72
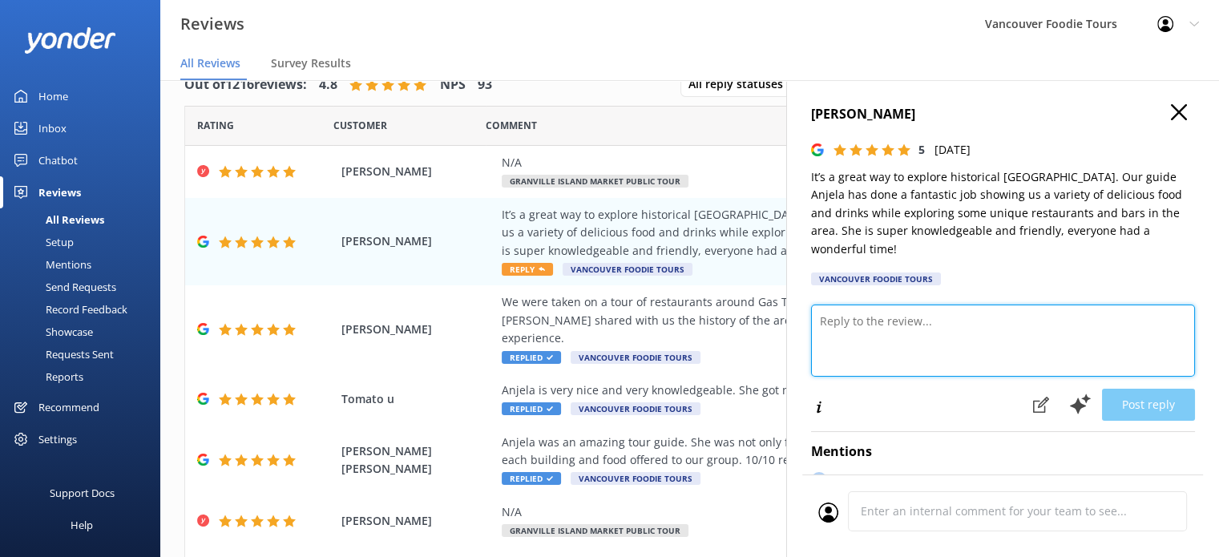
paste textarea "Hi [PERSON_NAME], thank you so much for your wonderful review! We’re delighted …"
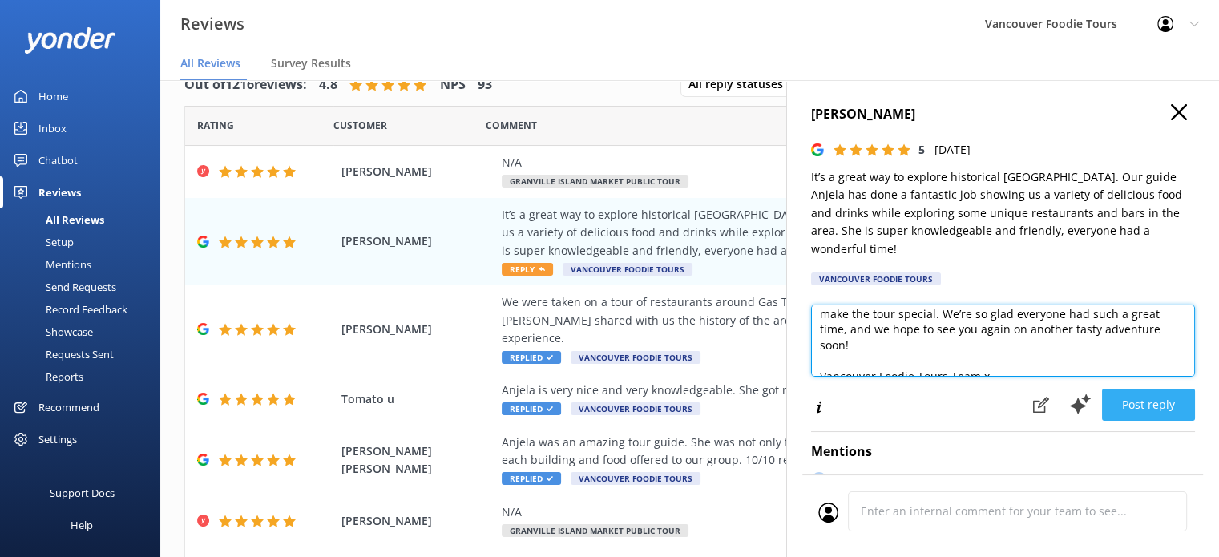
type textarea "Hi [PERSON_NAME], thank you so much for your wonderful review! We’re delighted …"
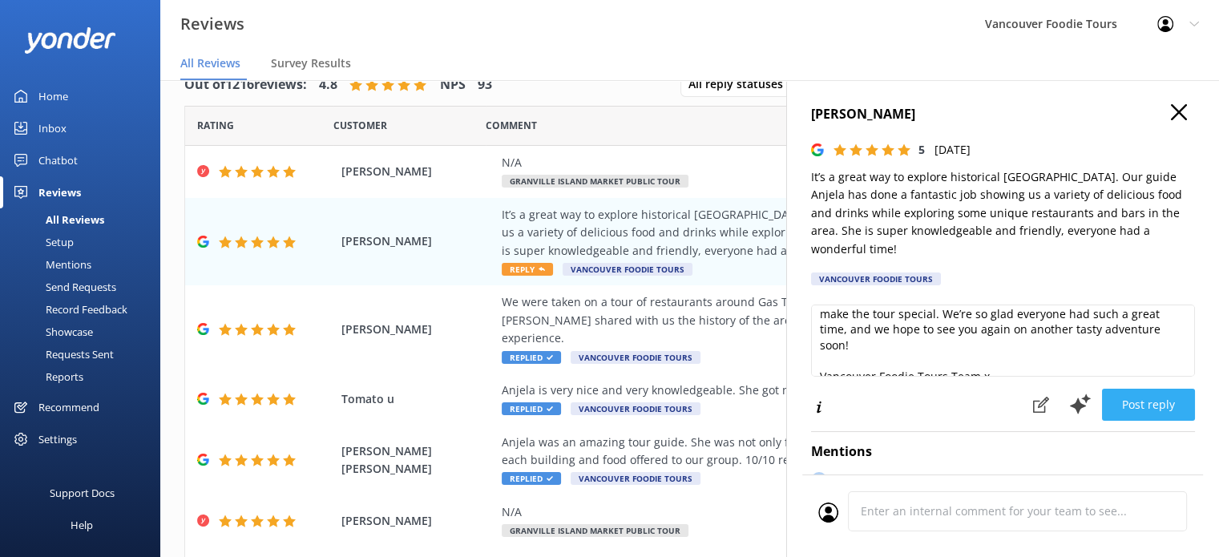
click at [1138, 389] on button "Post reply" at bounding box center [1148, 405] width 93 height 32
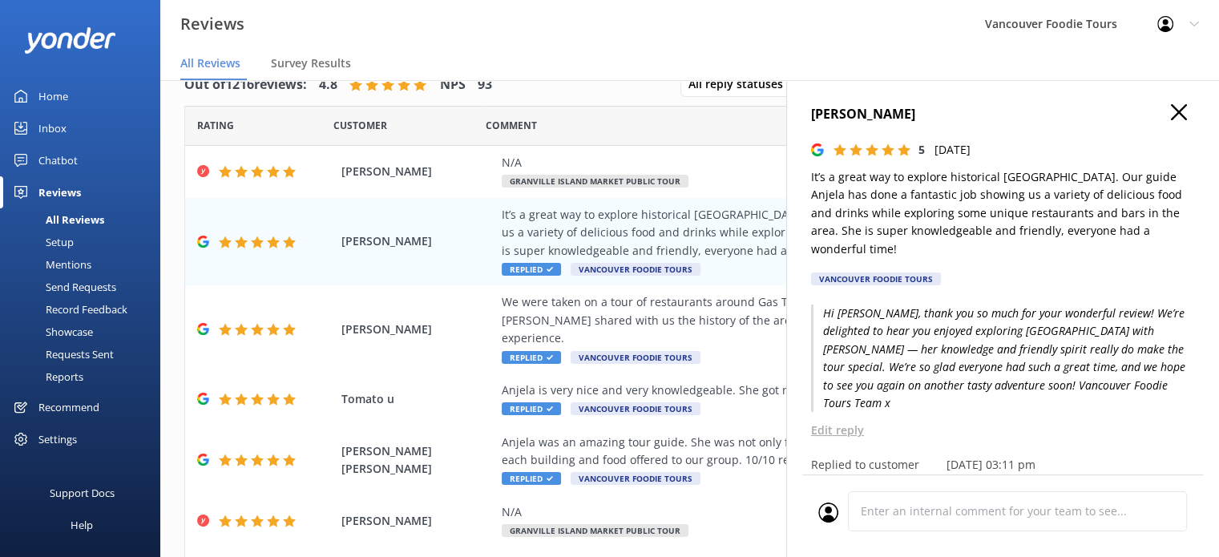
click at [1171, 111] on icon "button" at bounding box center [1179, 112] width 16 height 16
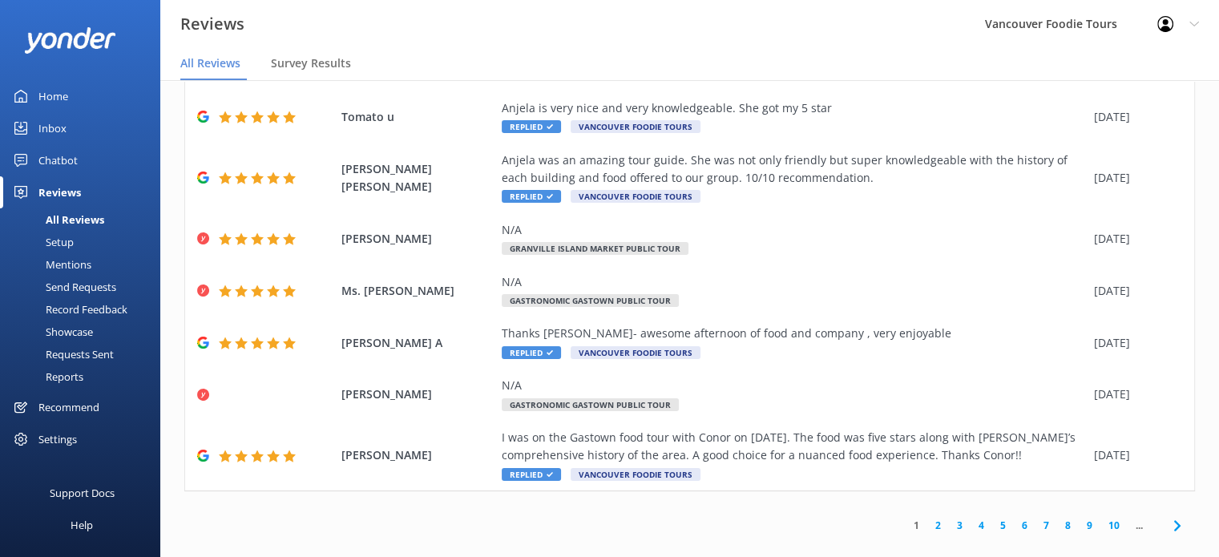
scroll to position [0, 0]
